Goal: Task Accomplishment & Management: Manage account settings

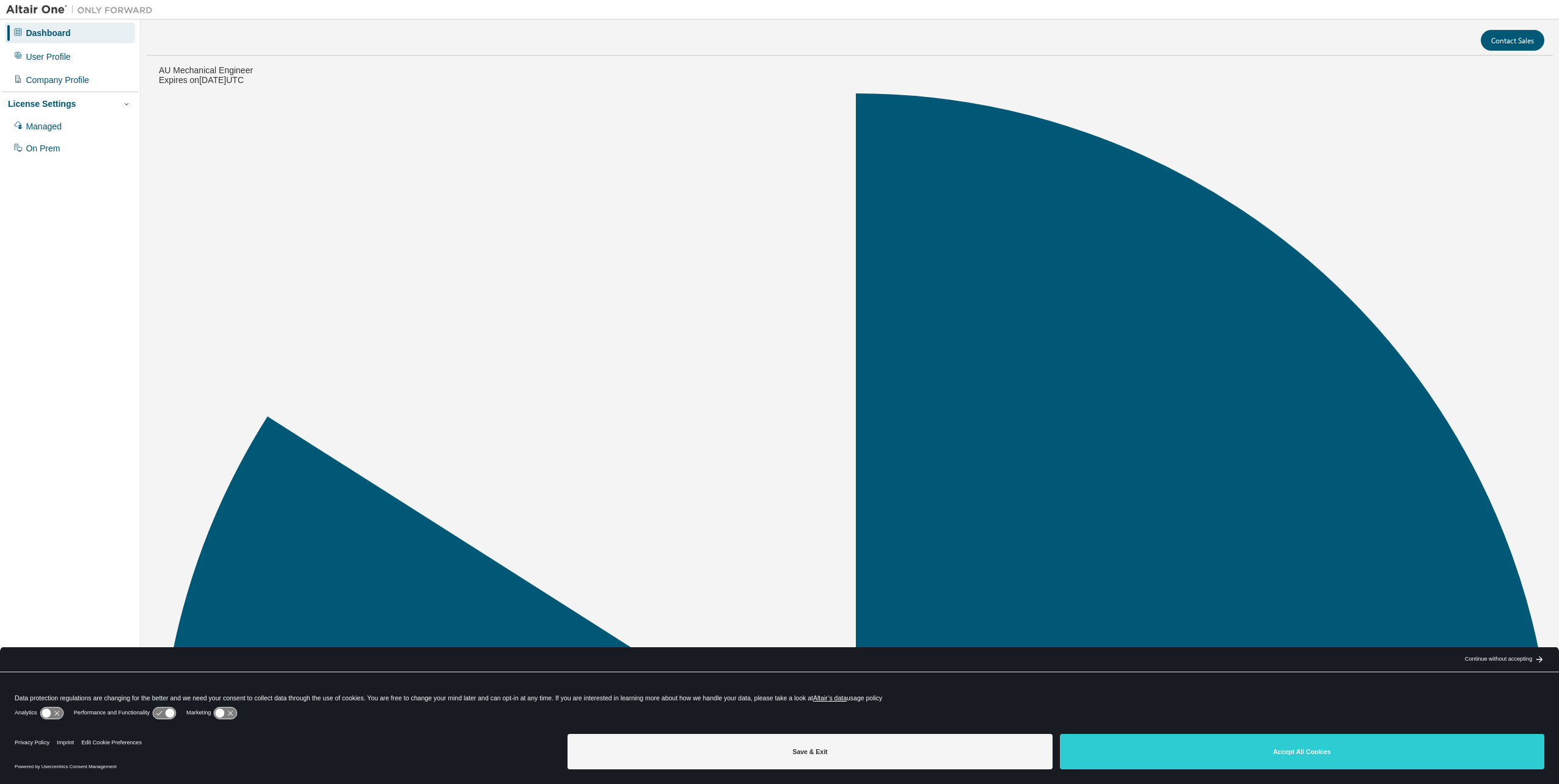
click at [810, 750] on button "Save & Exit" at bounding box center [810, 751] width 485 height 36
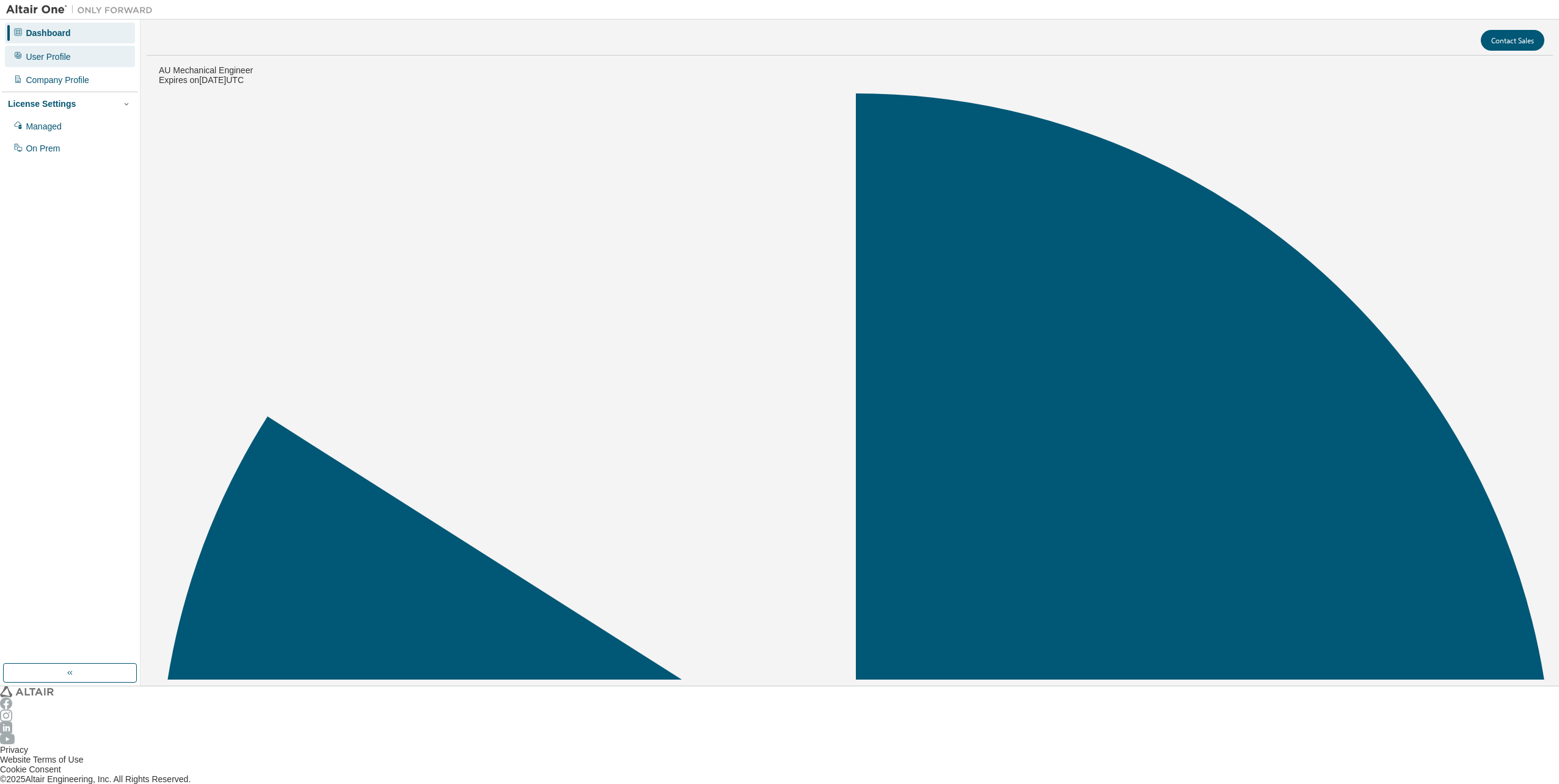
click at [56, 55] on div "User Profile" at bounding box center [47, 57] width 44 height 9
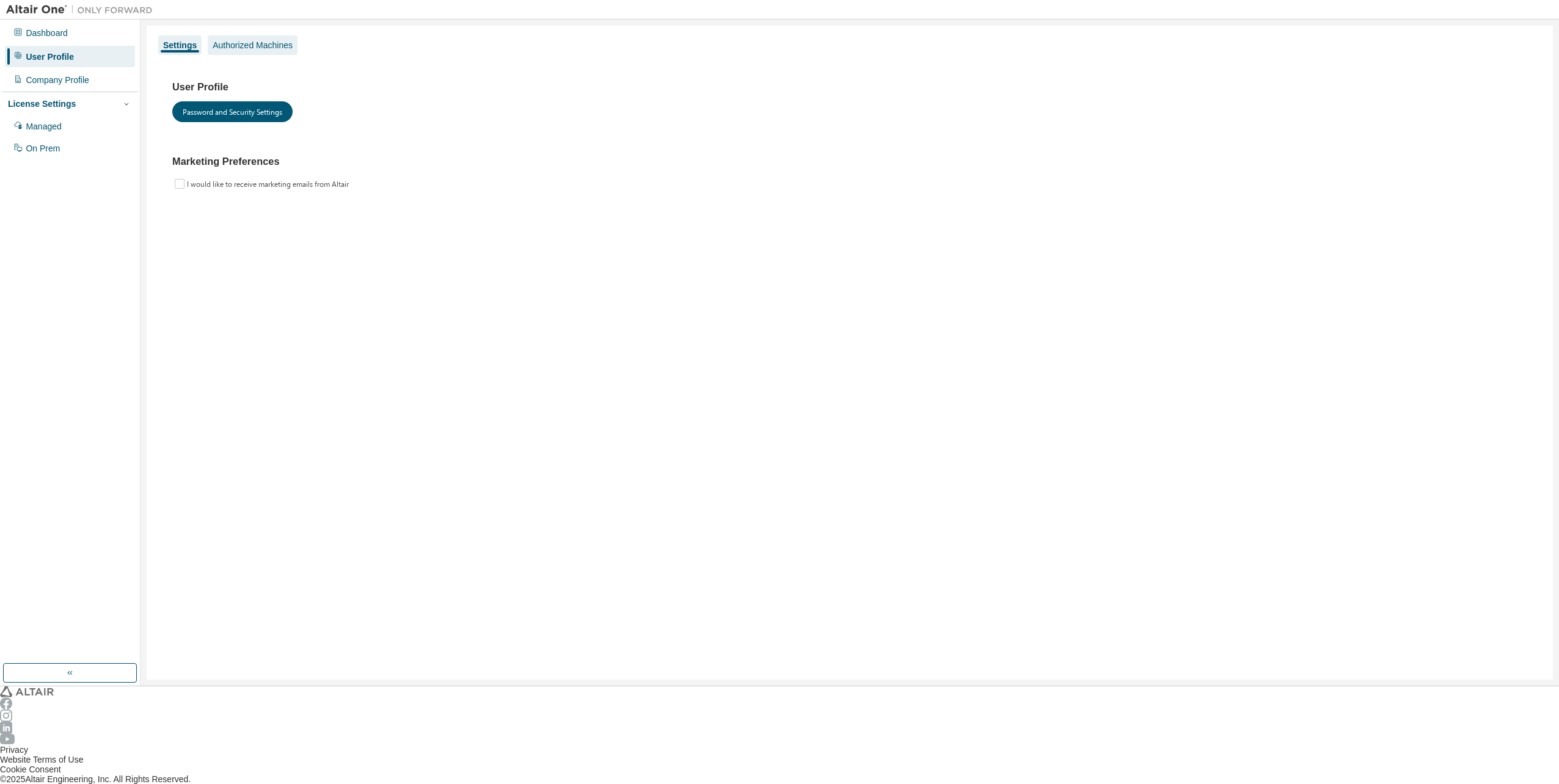
click at [234, 49] on div "Authorized Machines" at bounding box center [252, 45] width 80 height 9
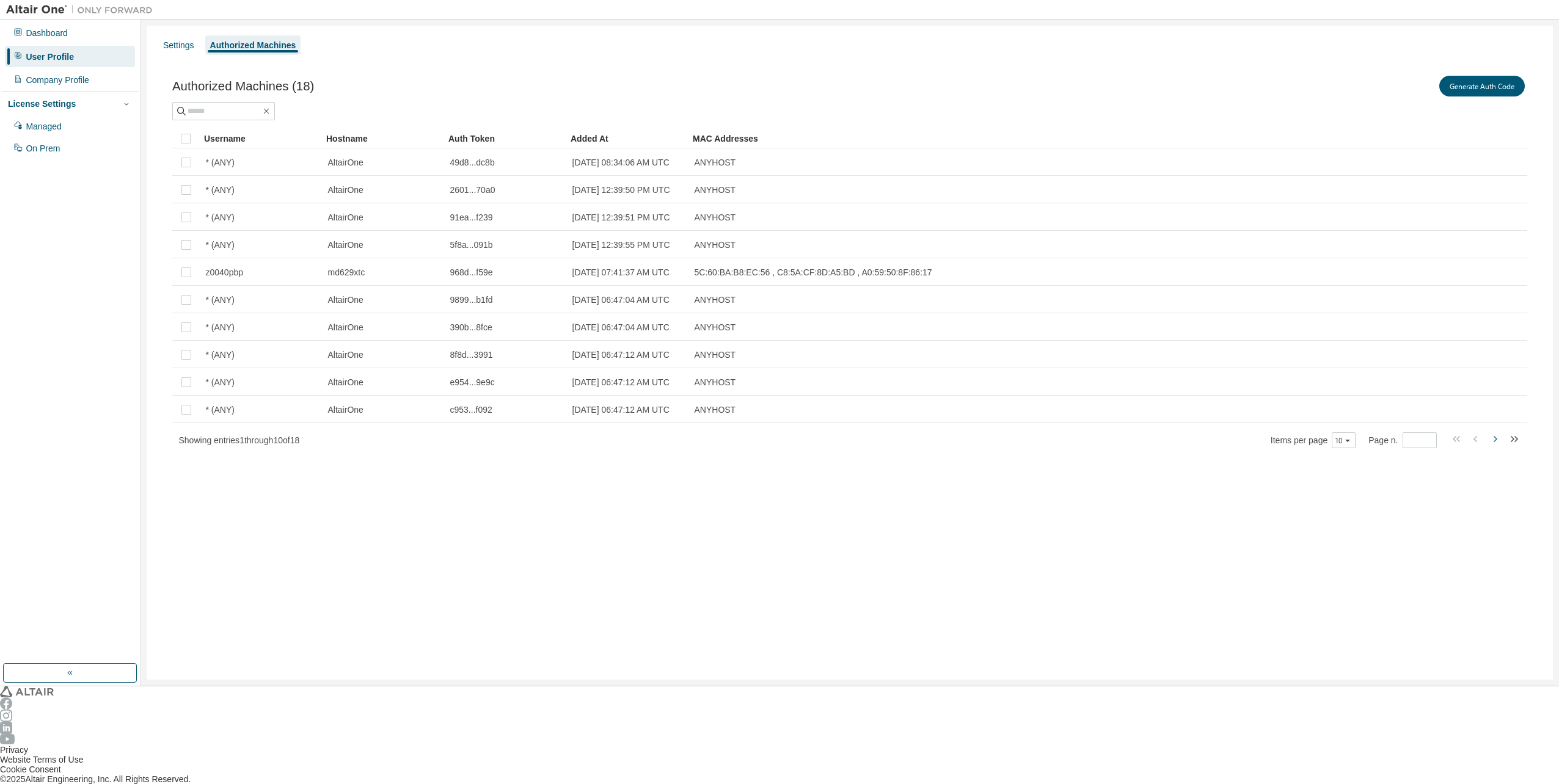
click at [1497, 436] on icon "button" at bounding box center [1494, 439] width 4 height 6
type input "*"
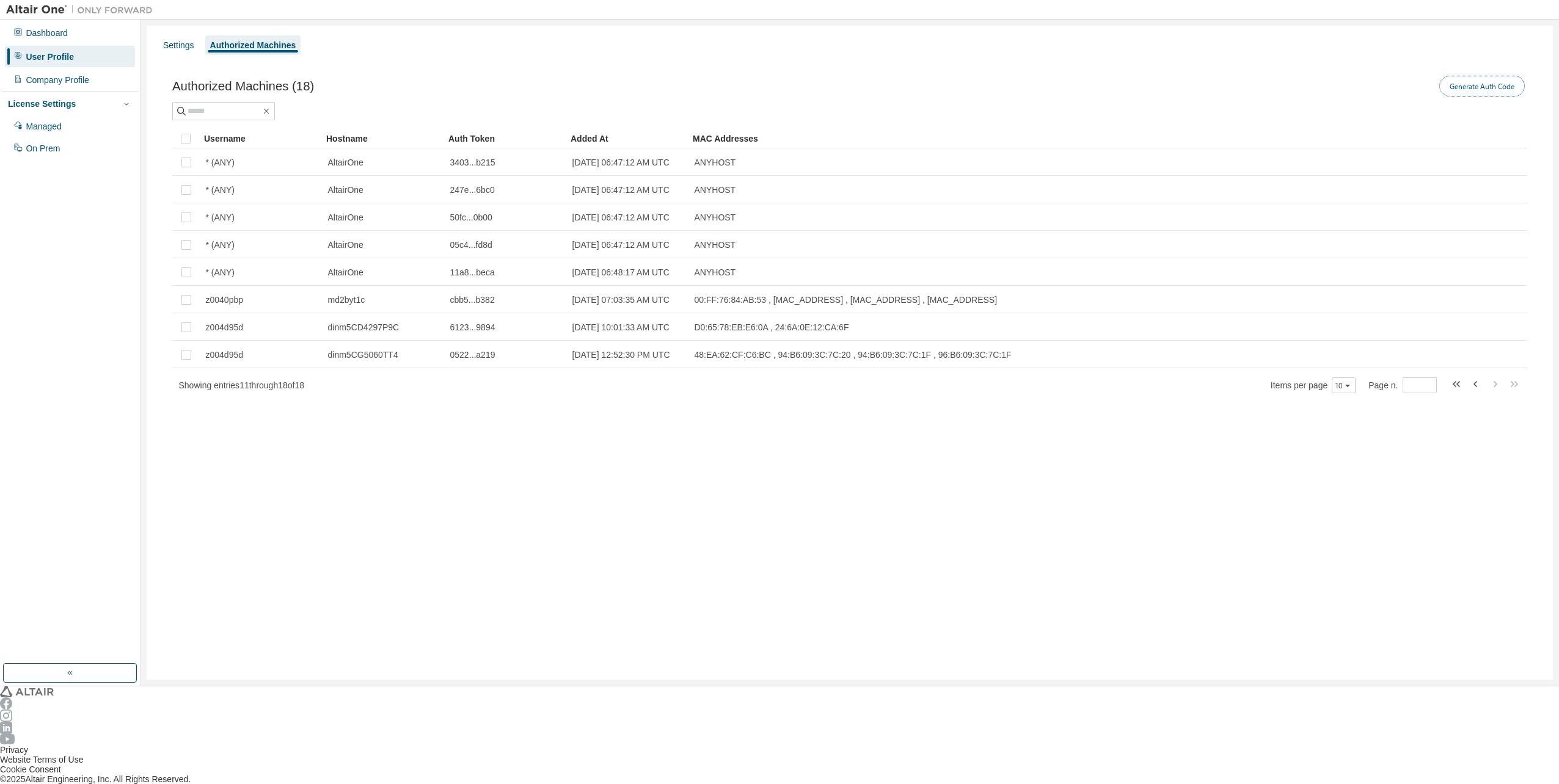
click at [1481, 83] on button "Generate Auth Code" at bounding box center [1482, 86] width 86 height 21
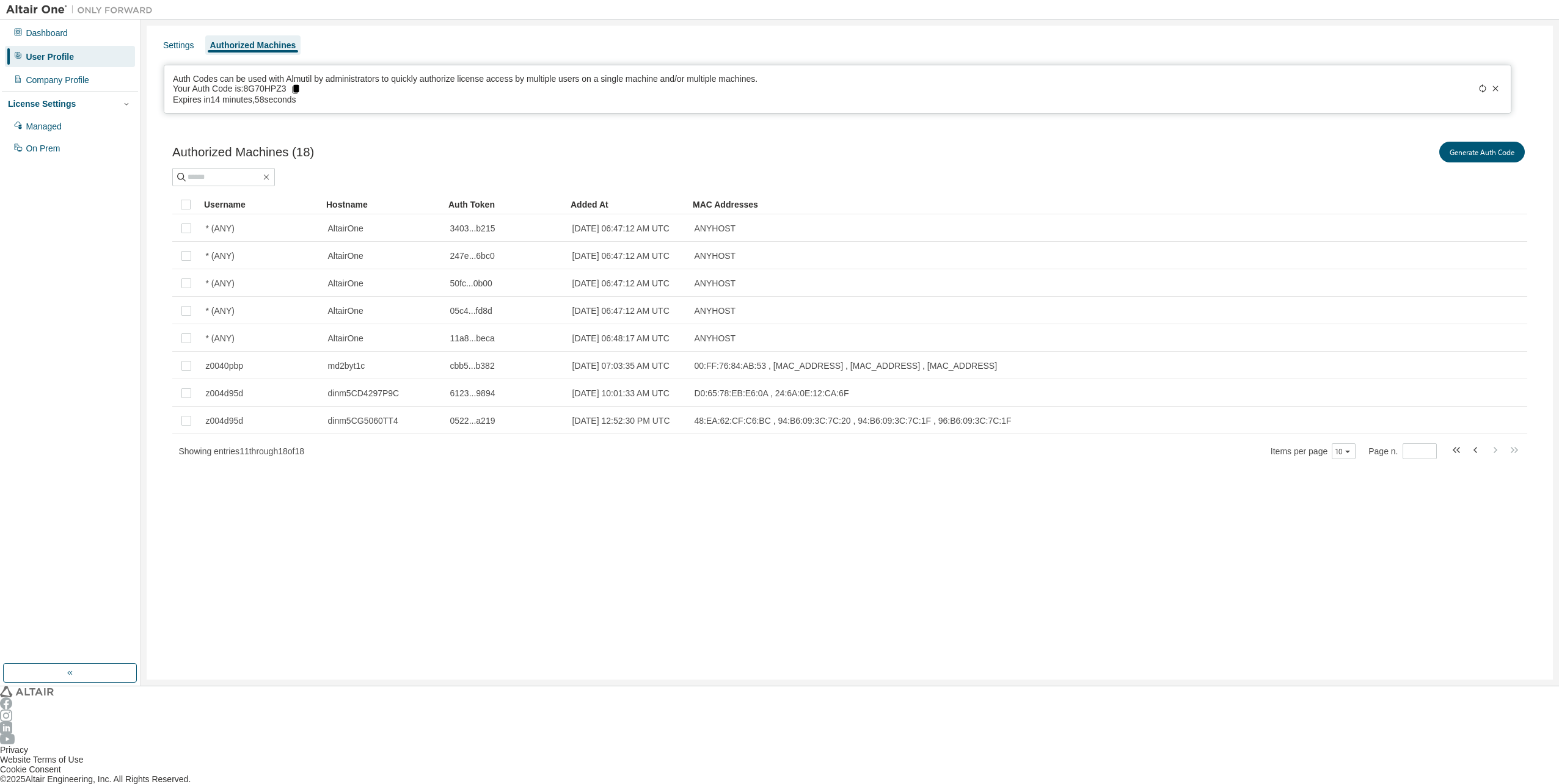
click at [299, 92] on icon at bounding box center [295, 89] width 7 height 9
click at [833, 164] on div "Authorized Machines (18) Generate Auth Code" at bounding box center [850, 152] width 1355 height 25
